Goal: Obtain resource: Download file/media

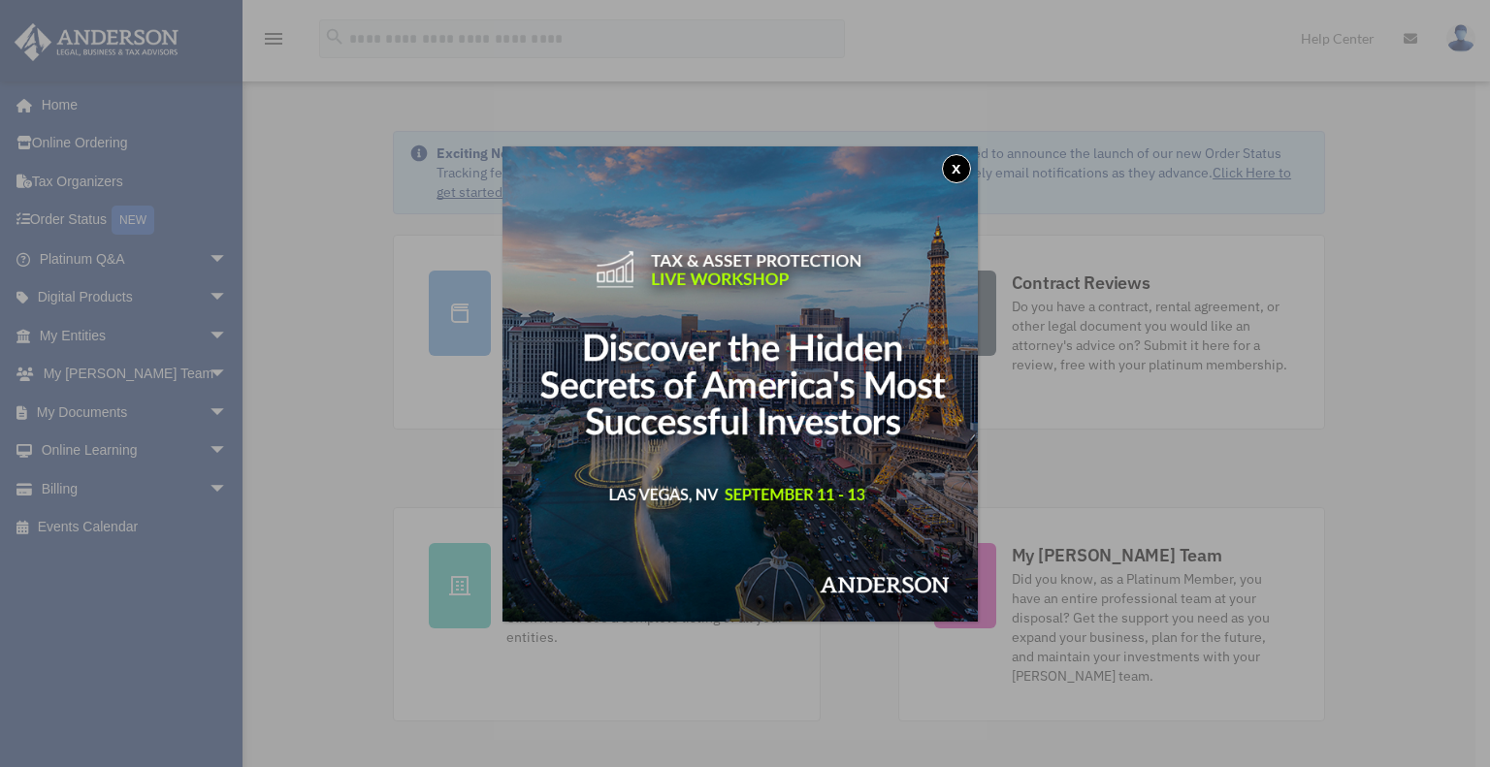
click at [961, 175] on button "x" at bounding box center [956, 168] width 29 height 29
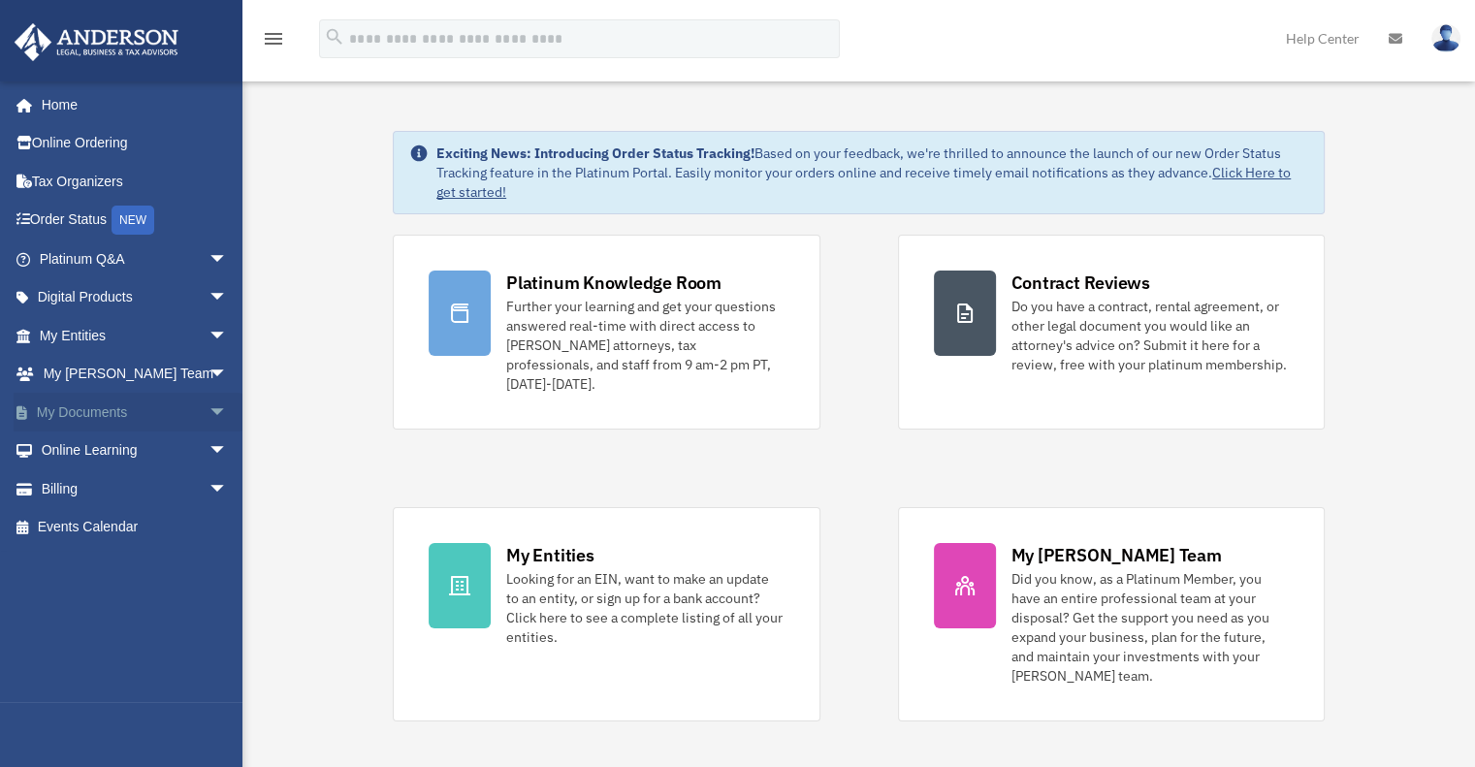
click at [209, 410] on span "arrow_drop_down" at bounding box center [228, 413] width 39 height 40
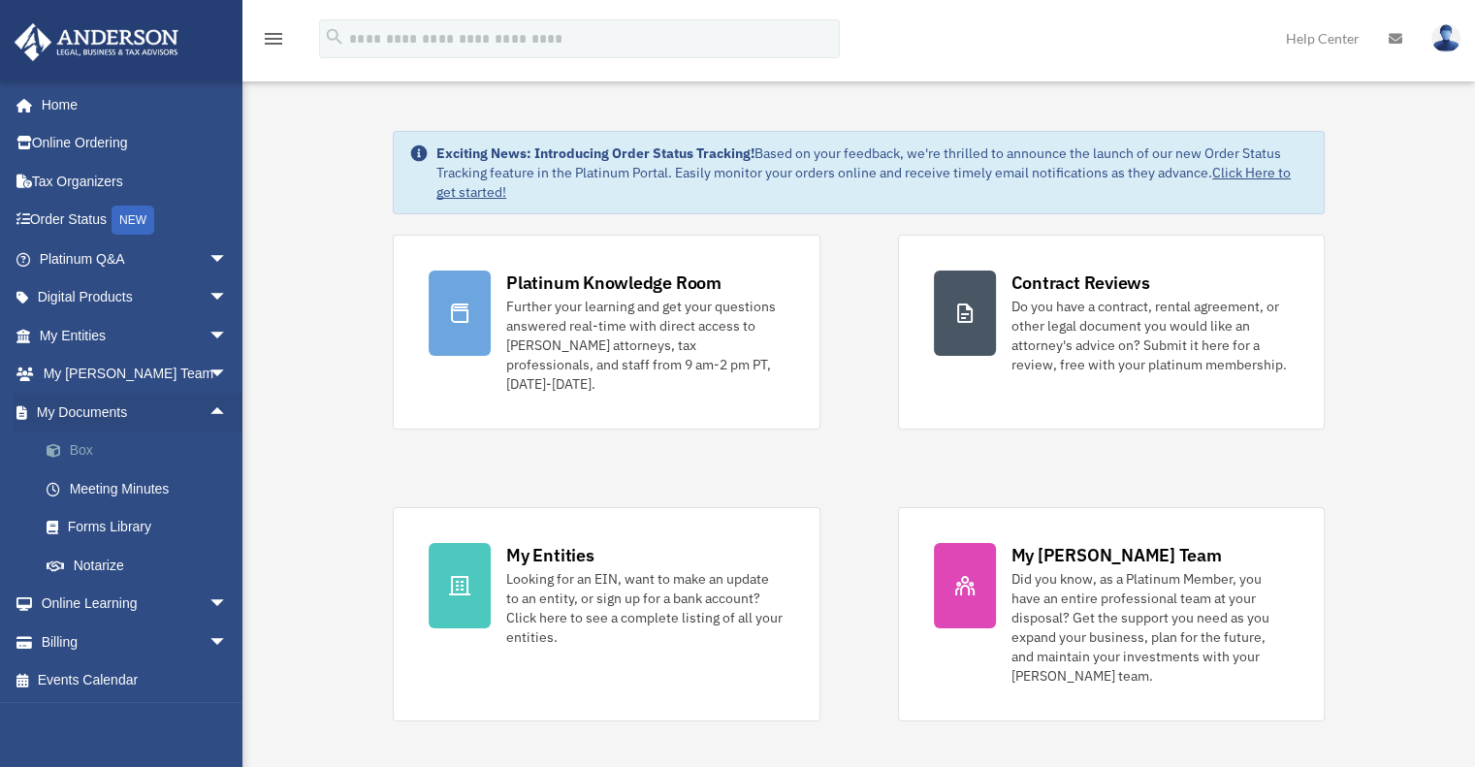
click at [78, 445] on link "Box" at bounding box center [142, 451] width 230 height 39
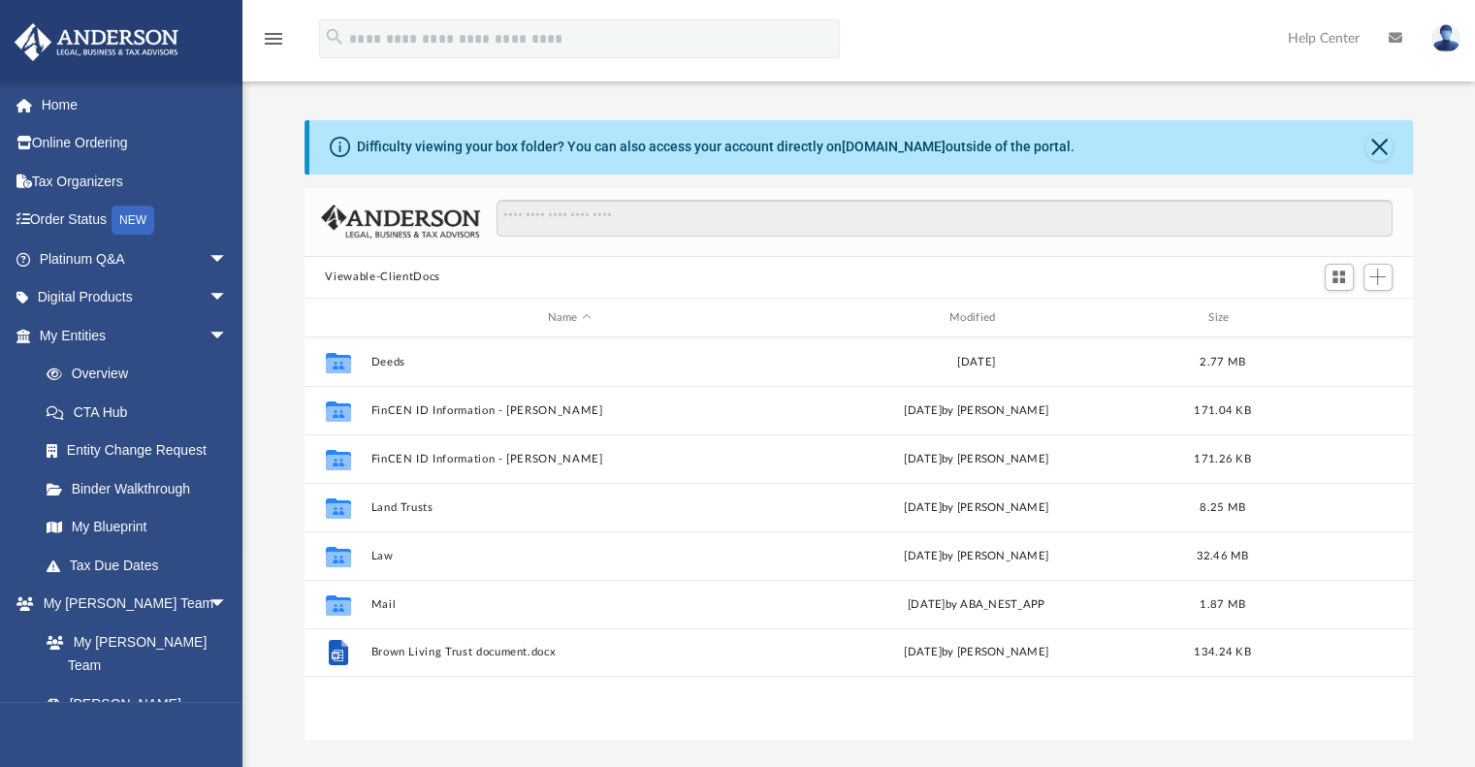
scroll to position [426, 1094]
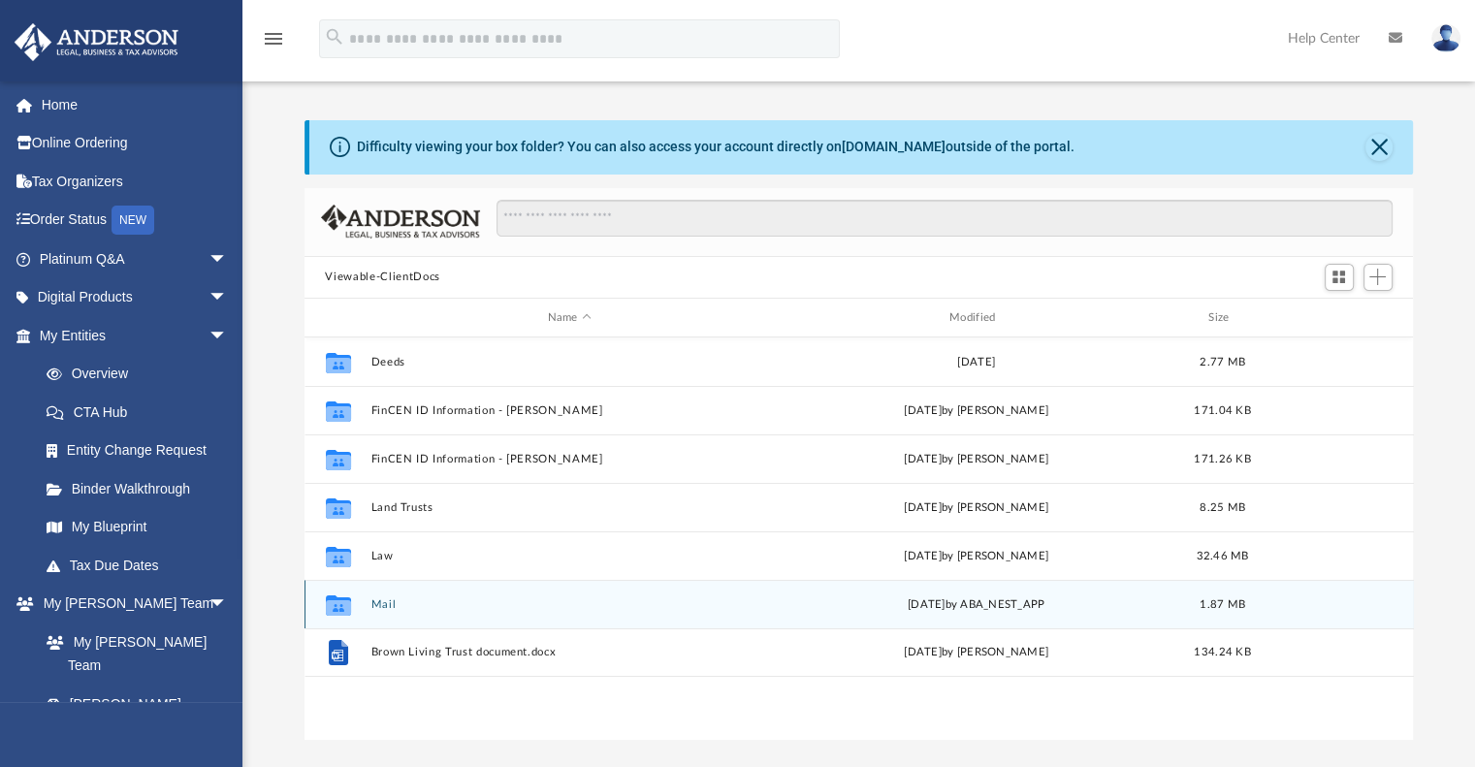
click at [387, 598] on button "Mail" at bounding box center [569, 604] width 398 height 13
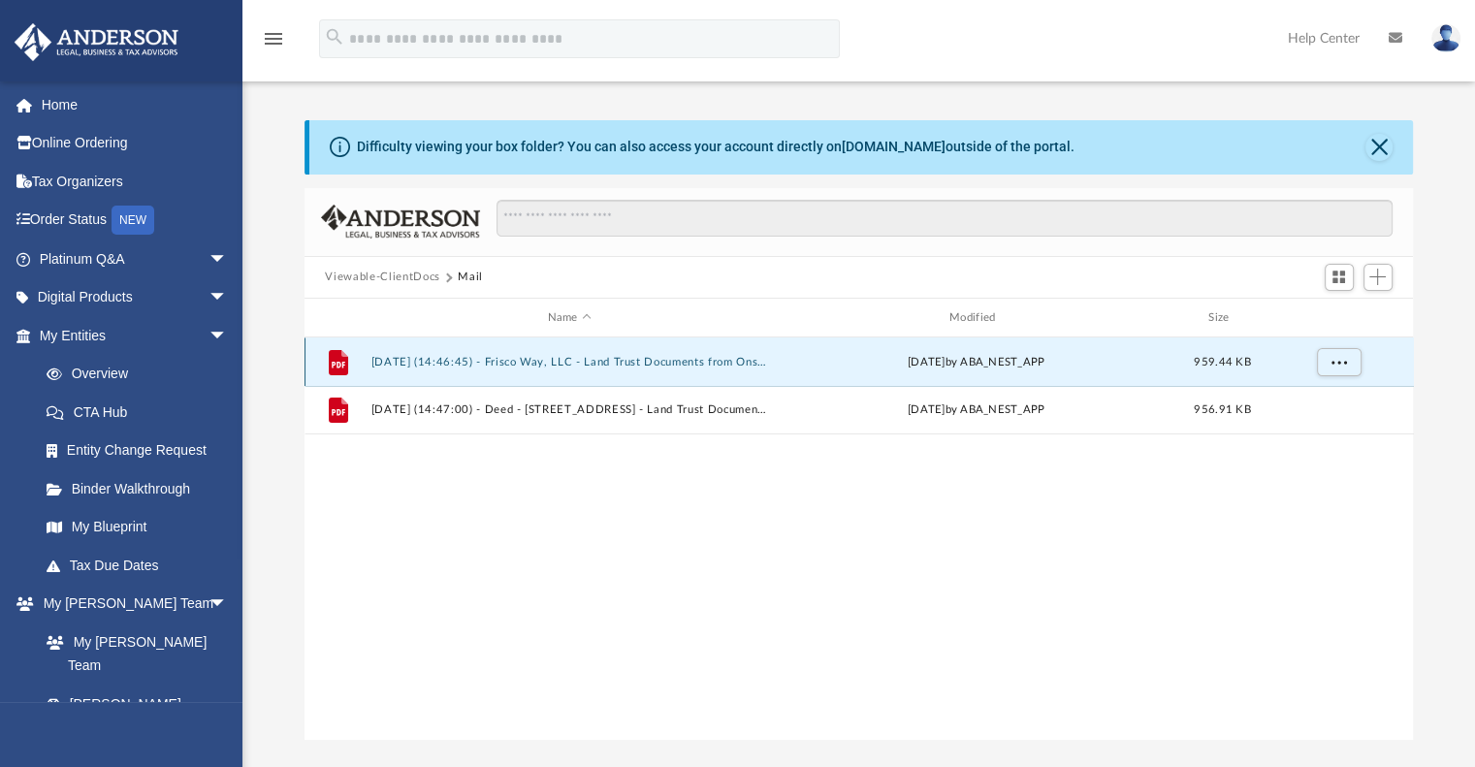
click at [509, 364] on button "2025.08.06 (14:46:45) - Frisco Way, LLC - Land Trust Documents from Onslow Coun…" at bounding box center [569, 362] width 398 height 13
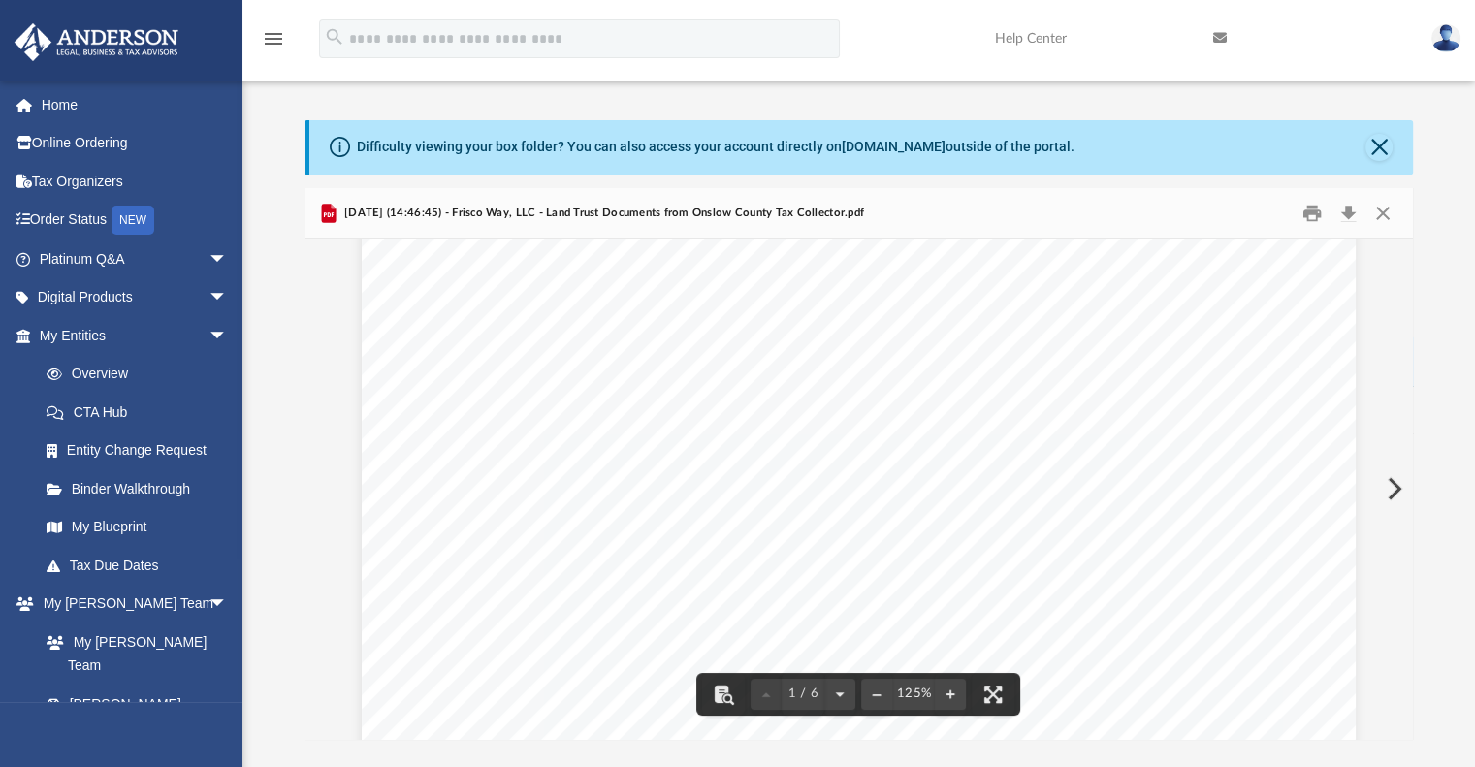
scroll to position [582, 0]
click at [1347, 214] on button "Download" at bounding box center [1349, 213] width 35 height 30
click at [1382, 209] on button "Close" at bounding box center [1383, 213] width 35 height 30
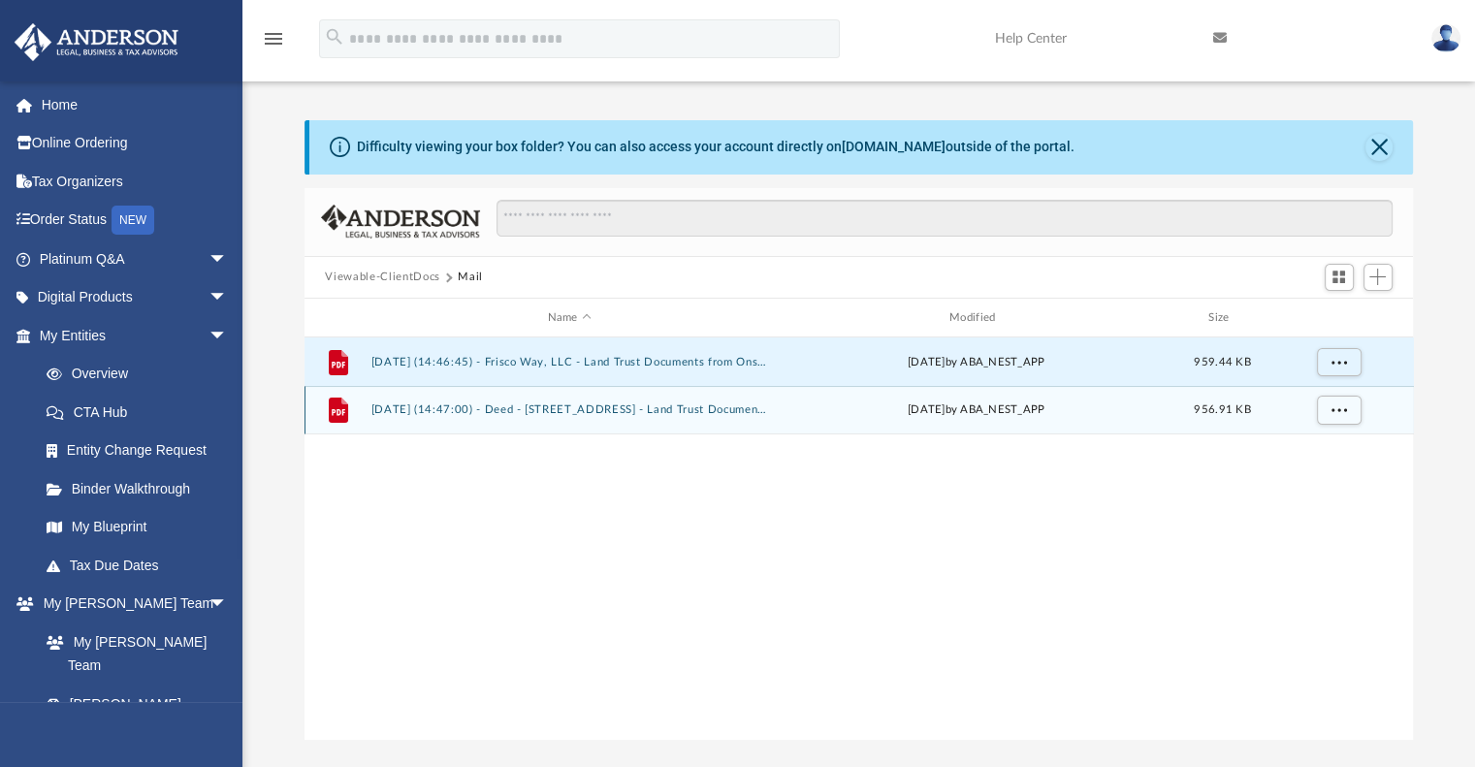
click at [563, 407] on button "2025.08.06 (14:47:00) - Deed - 101 East Bay Drive - Land Trust Documents from O…" at bounding box center [569, 410] width 398 height 13
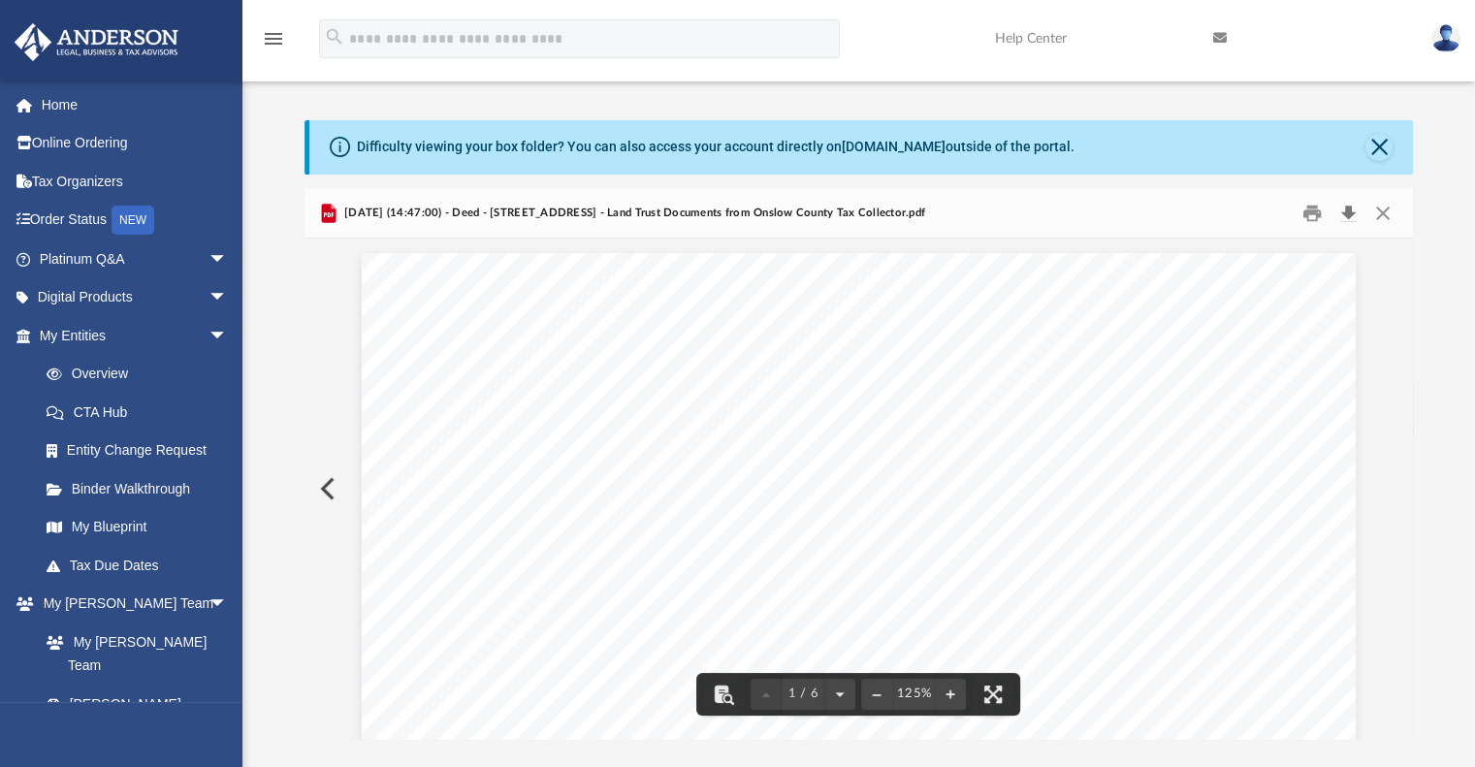
click at [1346, 209] on button "Download" at bounding box center [1349, 213] width 35 height 30
click at [109, 565] on link "Tax Due Dates" at bounding box center [142, 565] width 230 height 39
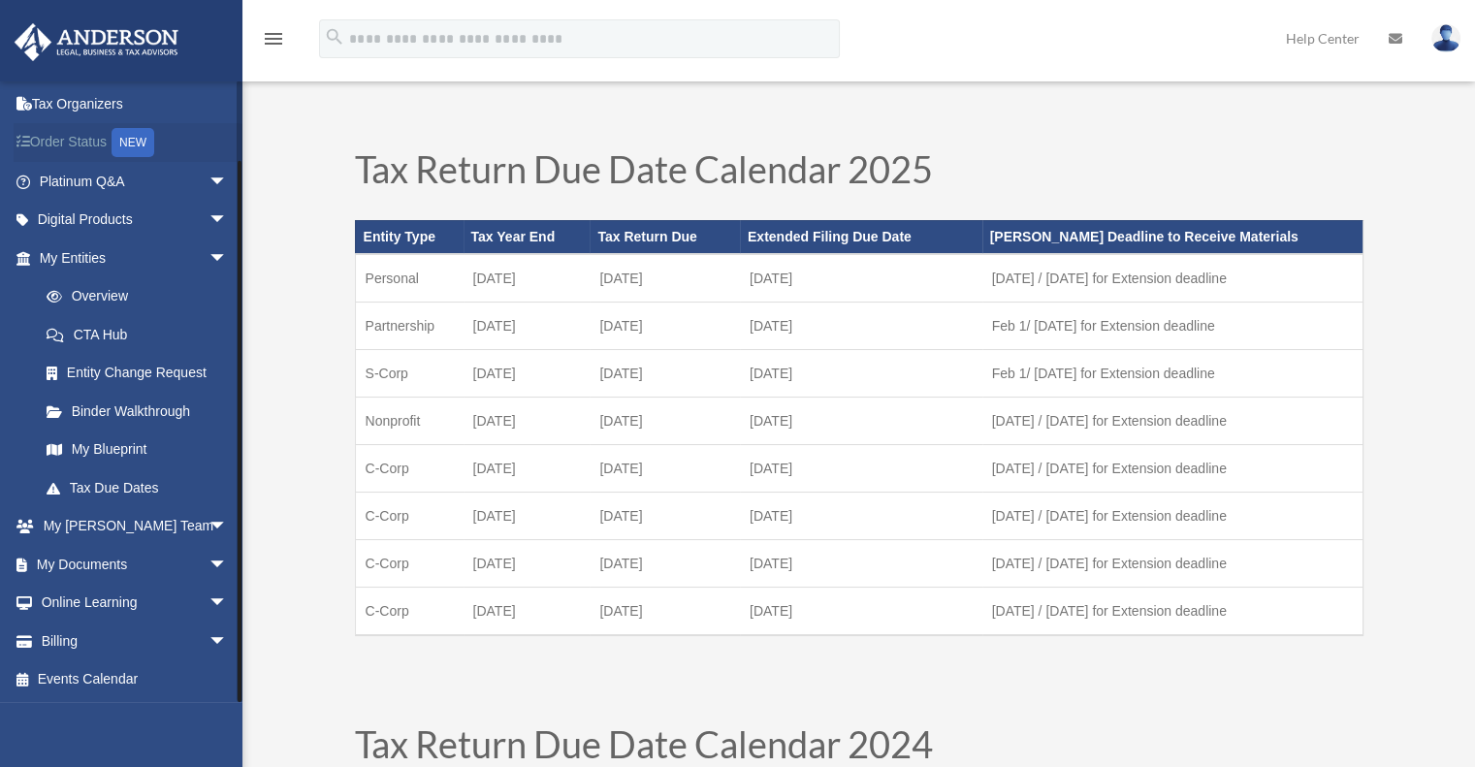
click at [89, 135] on link "Order Status NEW" at bounding box center [135, 143] width 243 height 40
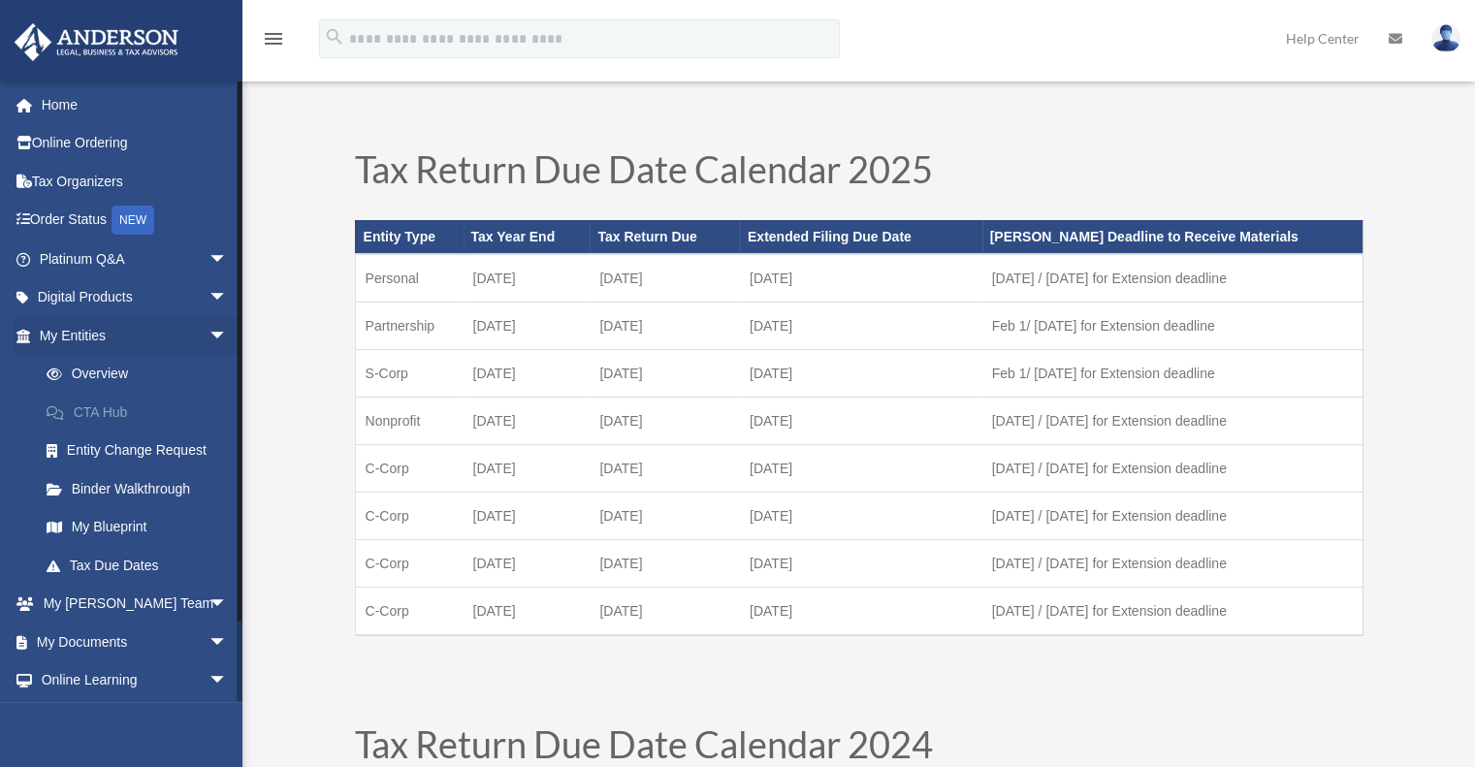
click at [81, 406] on link "CTA Hub" at bounding box center [142, 412] width 230 height 39
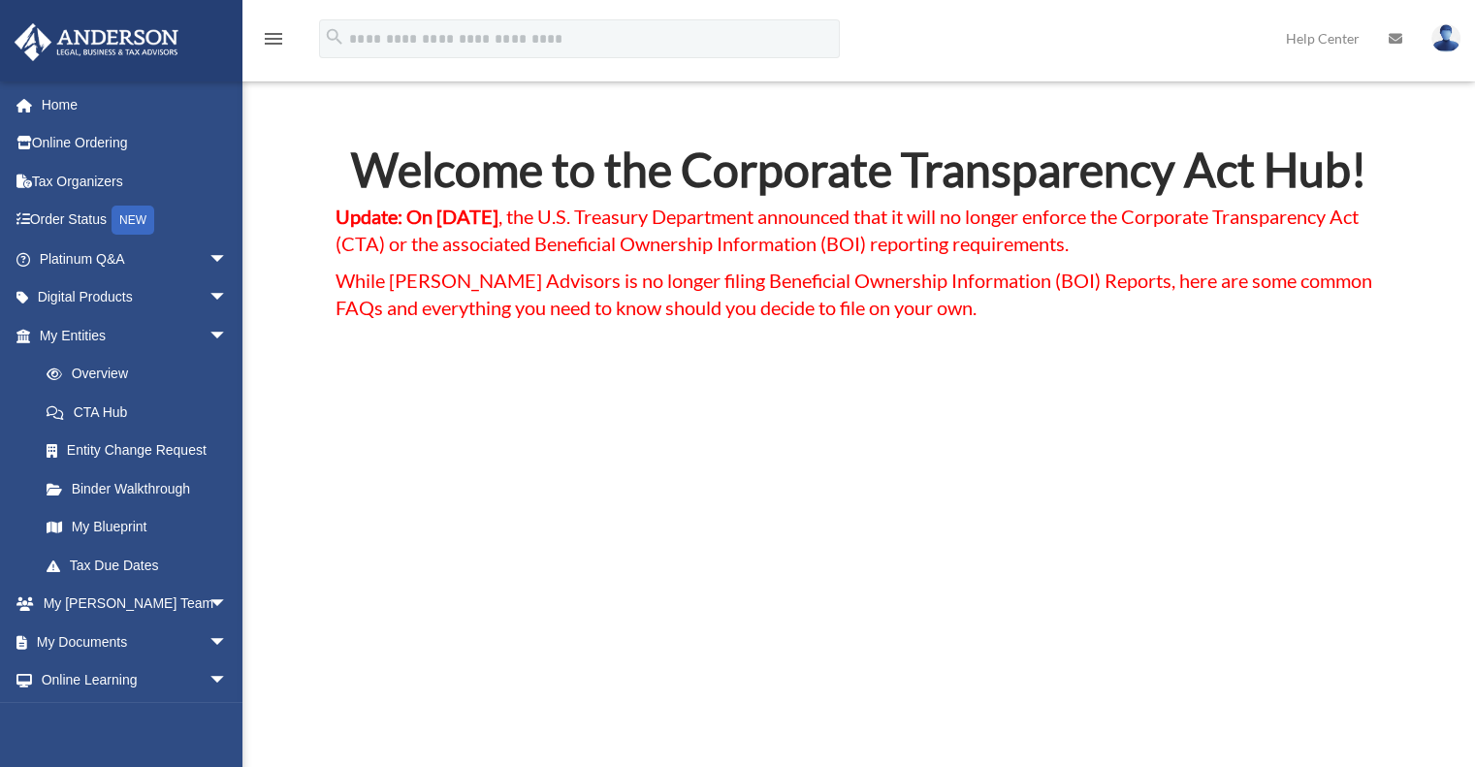
click at [1445, 34] on img at bounding box center [1446, 38] width 29 height 28
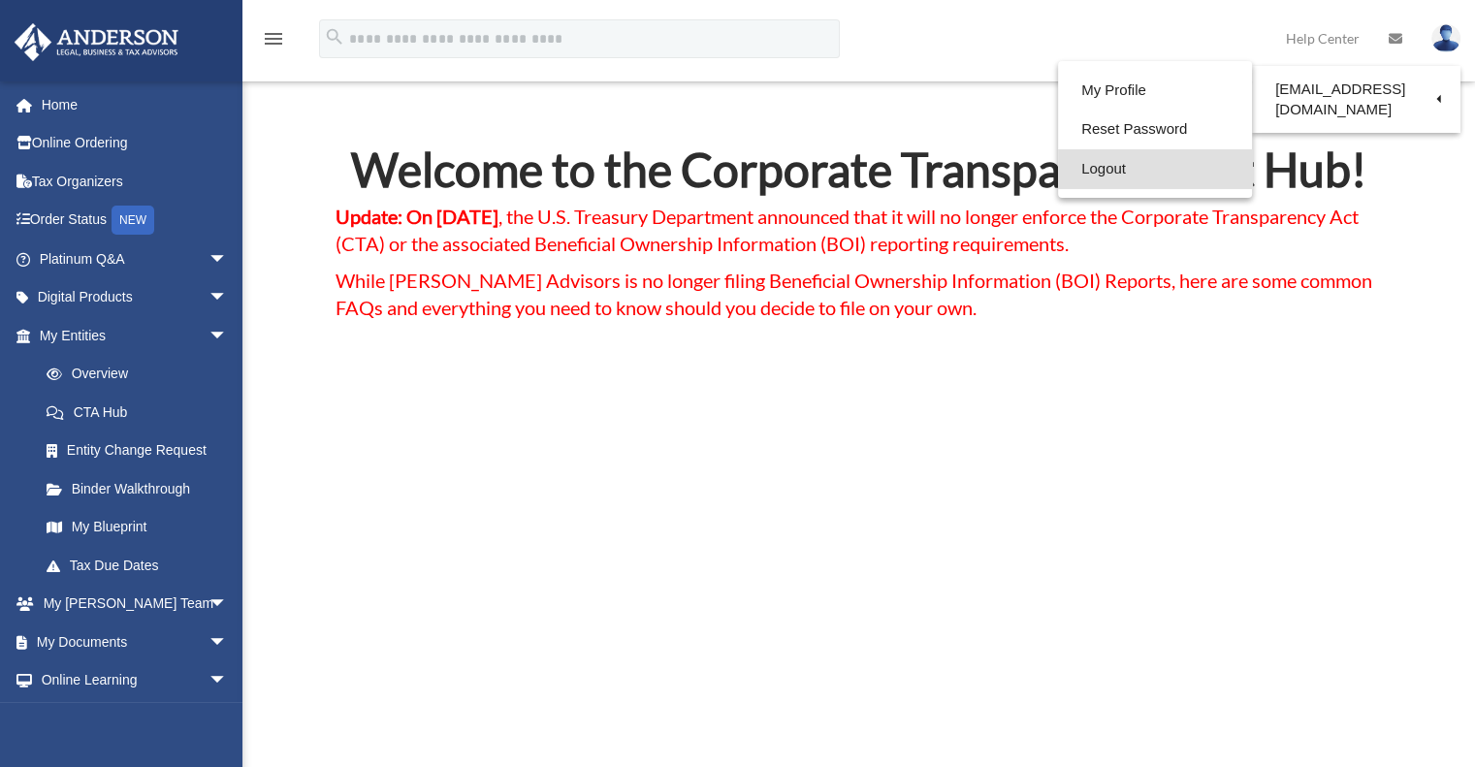
click at [1094, 171] on link "Logout" at bounding box center [1155, 169] width 194 height 40
